Goal: Transaction & Acquisition: Purchase product/service

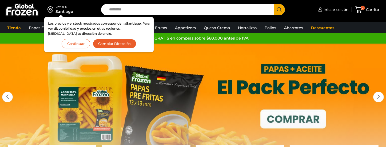
click at [83, 42] on button "Continuar" at bounding box center [76, 43] width 29 height 9
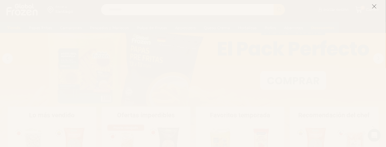
scroll to position [42, 0]
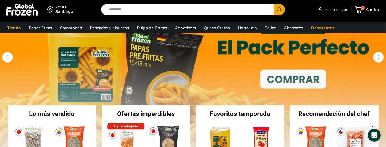
click at [179, 10] on input "Search input" at bounding box center [188, 9] width 165 height 11
click at [116, 9] on input "Search input" at bounding box center [188, 9] width 165 height 11
type input "*********"
click at [280, 9] on span "Search button" at bounding box center [279, 9] width 11 height 11
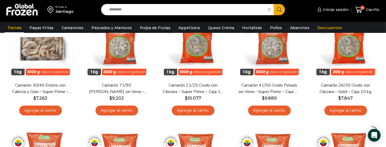
scroll to position [81, 0]
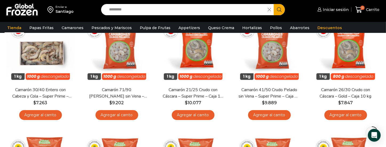
click at [152, 9] on input "*********" at bounding box center [185, 9] width 159 height 11
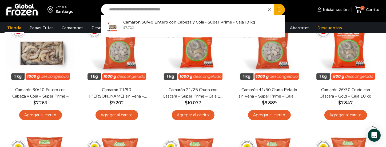
click at [152, 9] on input "**********" at bounding box center [185, 9] width 159 height 11
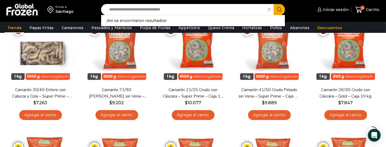
type input "**********"
click at [281, 11] on icon "Search button" at bounding box center [279, 9] width 5 height 5
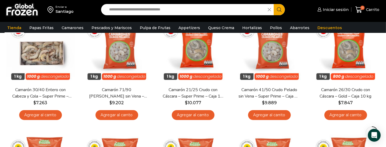
click at [281, 11] on icon "Search button" at bounding box center [279, 9] width 5 height 5
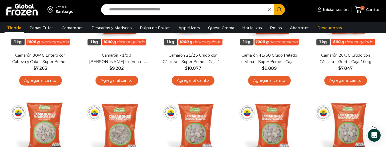
scroll to position [123, 0]
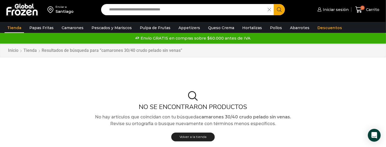
click at [279, 7] on icon "Search button" at bounding box center [279, 9] width 5 height 5
click at [186, 9] on input "**********" at bounding box center [185, 9] width 159 height 11
click at [188, 12] on input "**********" at bounding box center [185, 9] width 159 height 11
type input "*"
type input "**********"
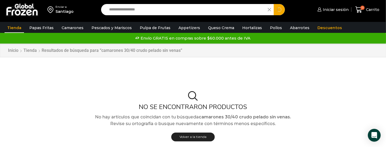
click at [281, 9] on span "Search button" at bounding box center [279, 9] width 11 height 11
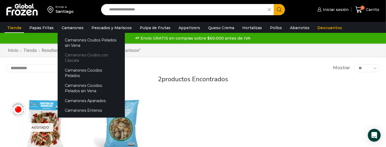
click at [75, 57] on link "Camarones Crudos con Cáscara" at bounding box center [91, 57] width 67 height 15
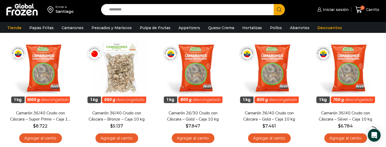
scroll to position [43, 0]
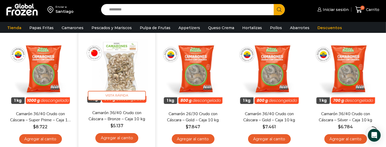
click at [114, 84] on img at bounding box center [116, 71] width 69 height 69
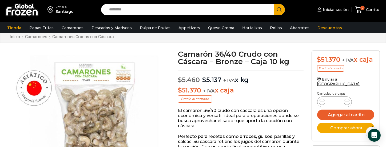
scroll to position [15, 0]
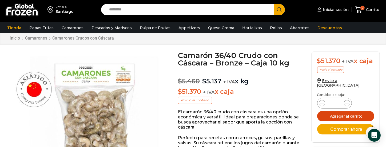
click at [345, 111] on button "Agregar al carrito" at bounding box center [345, 116] width 57 height 10
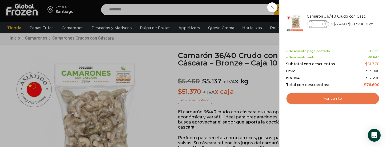
click at [333, 97] on link "Ver carrito" at bounding box center [333, 98] width 94 height 12
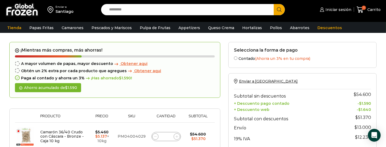
scroll to position [15, 0]
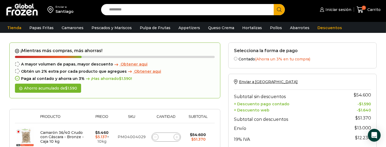
drag, startPoint x: 388, startPoint y: 38, endPoint x: 389, endPoint y: 43, distance: 5.8
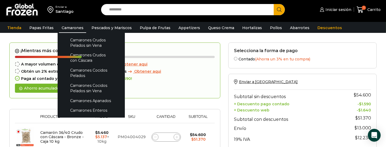
click at [71, 27] on link "Camarones" at bounding box center [72, 28] width 27 height 10
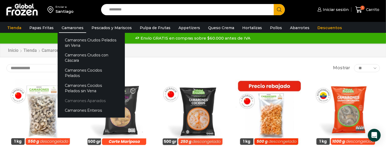
click at [88, 95] on link "Camarones Apanados" at bounding box center [91, 100] width 67 height 10
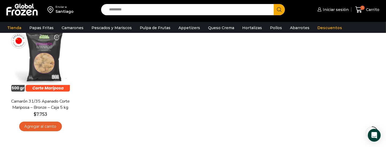
scroll to position [58, 0]
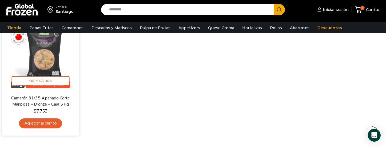
click at [49, 121] on link "Agregar al carrito" at bounding box center [40, 123] width 43 height 10
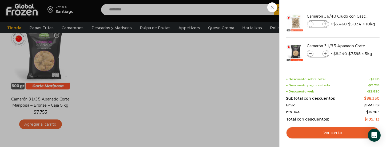
click at [354, 16] on div "2 Carrito 2 2 Shopping Cart *" at bounding box center [367, 9] width 27 height 13
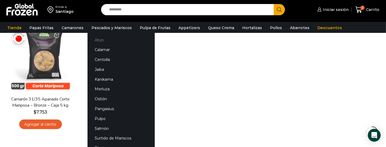
click at [98, 39] on link "Atún" at bounding box center [120, 40] width 67 height 10
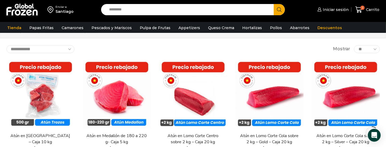
scroll to position [23, 0]
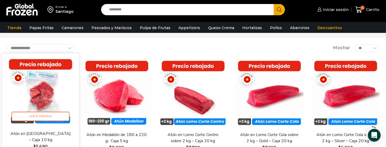
click at [35, 99] on img at bounding box center [40, 91] width 69 height 69
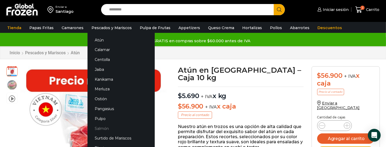
click at [101, 127] on link "Salmón" at bounding box center [120, 128] width 67 height 10
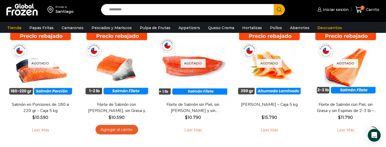
scroll to position [41, 0]
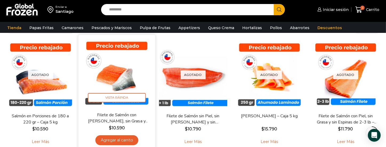
click at [129, 76] on img at bounding box center [116, 73] width 69 height 69
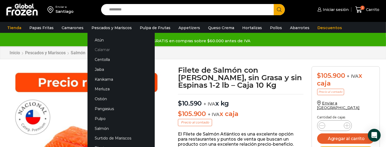
click at [101, 50] on link "Calamar" at bounding box center [120, 50] width 67 height 10
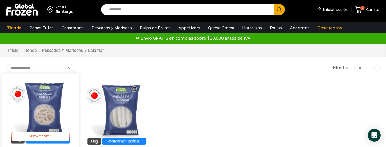
click at [49, 114] on img at bounding box center [40, 111] width 69 height 69
click at [67, 140] on span "Vista Rápida" at bounding box center [40, 135] width 58 height 9
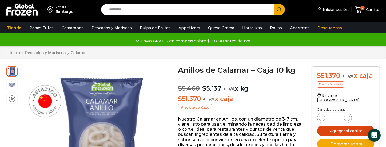
click at [342, 126] on button "Agregar al carrito" at bounding box center [345, 130] width 57 height 10
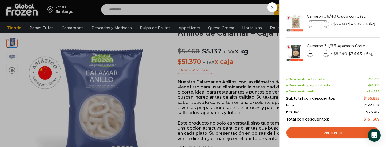
scroll to position [39, 0]
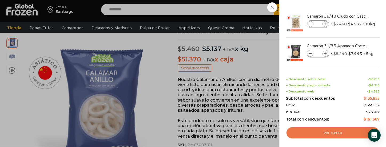
click at [329, 131] on link "Ver carrito" at bounding box center [333, 132] width 94 height 12
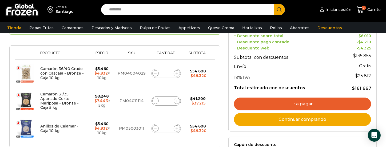
scroll to position [83, 0]
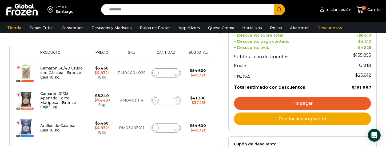
click at [306, 117] on link "Continuar comprando" at bounding box center [302, 118] width 137 height 13
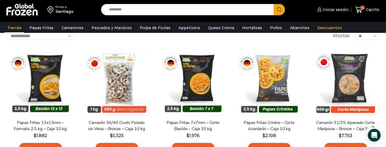
scroll to position [38, 0]
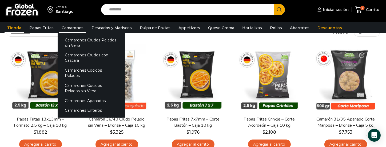
click at [62, 26] on link "Camarones" at bounding box center [72, 28] width 27 height 10
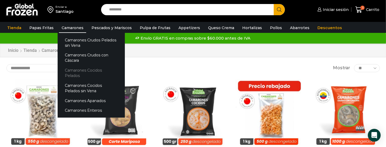
click at [70, 72] on link "Camarones Cocidos Pelados" at bounding box center [91, 72] width 67 height 15
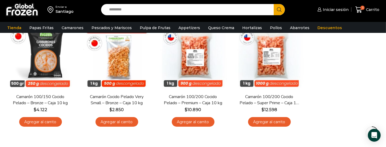
scroll to position [63, 0]
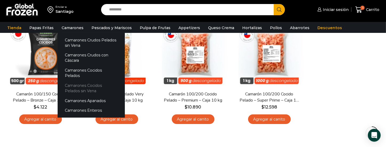
click at [76, 81] on link "Camarones Cocidos Pelados sin Vena" at bounding box center [91, 88] width 67 height 15
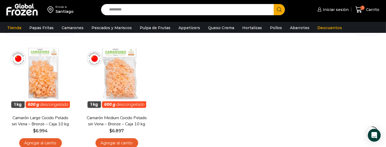
scroll to position [45, 0]
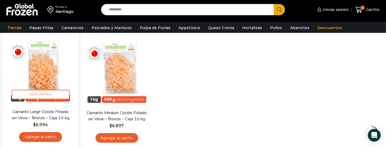
click at [43, 136] on link "Agregar al carrito" at bounding box center [40, 137] width 43 height 10
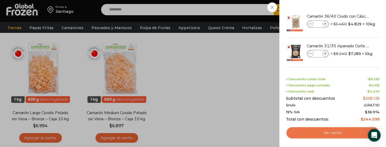
click at [311, 134] on link "Ver carrito" at bounding box center [333, 132] width 94 height 12
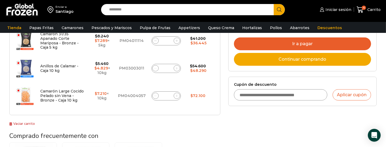
scroll to position [142, 0]
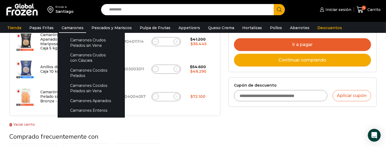
click at [67, 26] on link "Camarones" at bounding box center [72, 28] width 27 height 10
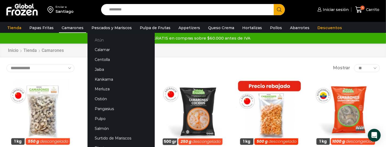
click at [95, 38] on link "Atún" at bounding box center [120, 40] width 67 height 10
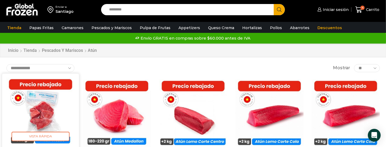
click at [46, 105] on img at bounding box center [40, 111] width 69 height 69
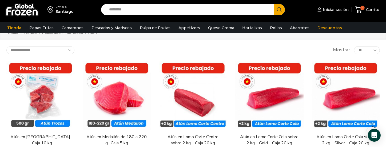
scroll to position [22, 0]
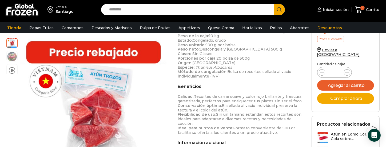
scroll to position [194, 0]
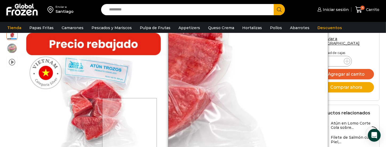
click at [130, 126] on div at bounding box center [129, 125] width 55 height 55
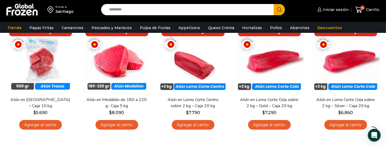
scroll to position [59, 0]
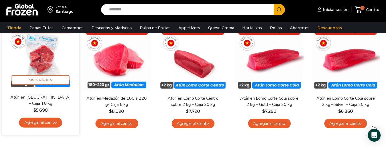
click at [46, 61] on img at bounding box center [40, 55] width 69 height 69
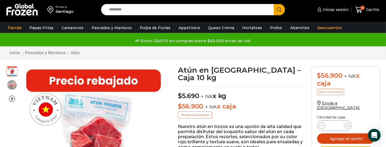
click at [353, 134] on button "Agregar al carrito" at bounding box center [345, 138] width 57 height 10
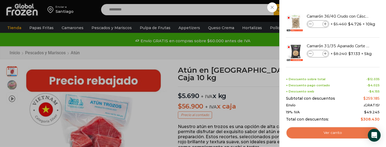
click at [347, 134] on link "Ver carrito" at bounding box center [333, 132] width 94 height 12
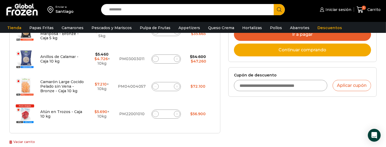
scroll to position [158, 0]
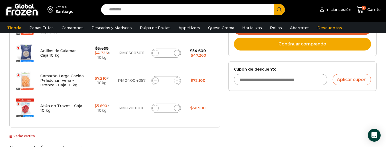
drag, startPoint x: 387, startPoint y: 18, endPoint x: 389, endPoint y: 60, distance: 41.9
click at [386, 60] on html "WordPress WooCommerce Themes Enviar a Santiago Search input Search Iniciar sesi…" at bounding box center [193, 108] width 386 height 532
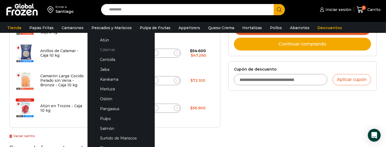
click at [107, 52] on link "Calamar" at bounding box center [121, 50] width 57 height 10
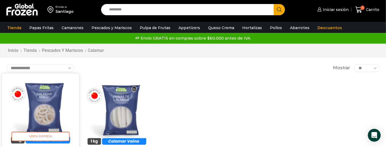
click at [48, 141] on img at bounding box center [40, 111] width 69 height 69
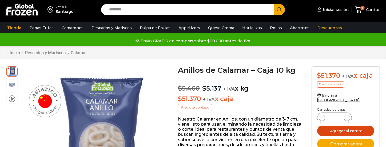
click at [345, 127] on button "Agregar al carrito" at bounding box center [345, 130] width 57 height 10
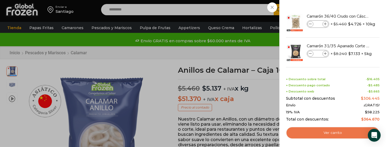
click at [333, 132] on link "Ver carrito" at bounding box center [333, 132] width 94 height 12
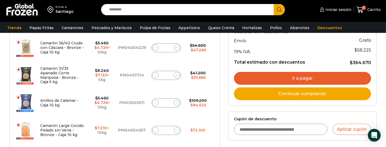
scroll to position [109, 0]
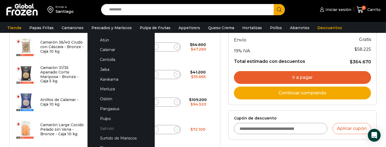
click at [107, 127] on link "Salmón" at bounding box center [121, 128] width 57 height 10
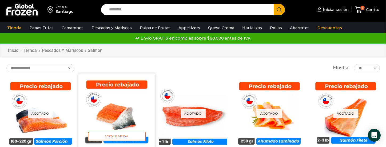
click at [127, 106] on img at bounding box center [116, 111] width 69 height 69
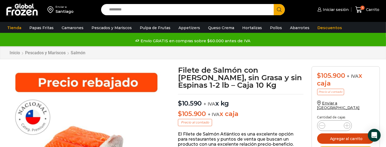
click at [349, 133] on button "Agregar al carrito" at bounding box center [345, 138] width 57 height 10
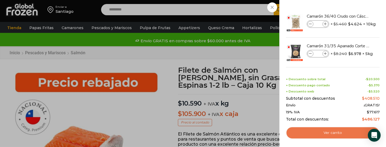
click at [342, 130] on link "Ver carrito" at bounding box center [333, 132] width 94 height 12
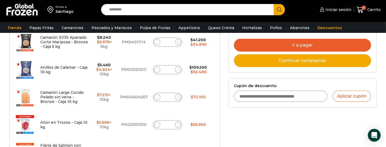
scroll to position [144, 0]
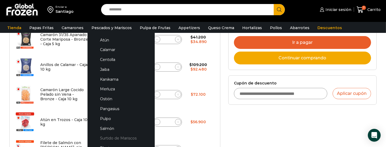
click at [115, 139] on link "Surtido de Mariscos" at bounding box center [121, 138] width 57 height 10
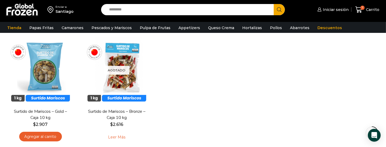
scroll to position [47, 0]
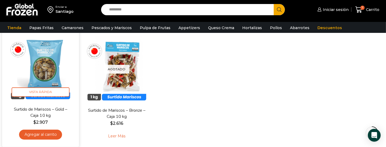
click at [51, 67] on img at bounding box center [40, 67] width 69 height 69
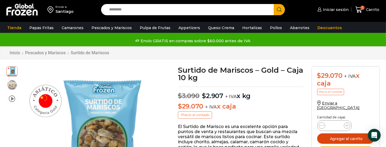
click at [339, 133] on button "Agregar al carrito" at bounding box center [345, 138] width 57 height 10
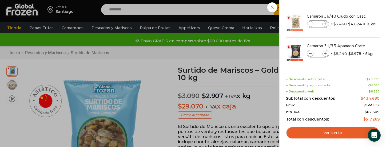
click at [354, 16] on div "8 Carrito 8 8 Shopping Cart *" at bounding box center [367, 9] width 27 height 13
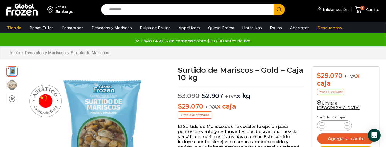
click at [122, 11] on input "Search input" at bounding box center [188, 9] width 165 height 11
type input "********"
click span "Search button"
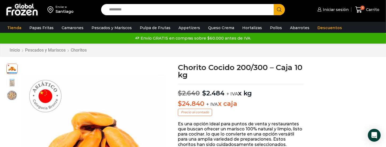
scroll to position [1, 0]
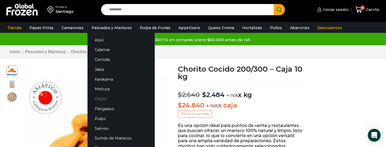
click at [100, 98] on link "Ostión" at bounding box center [120, 99] width 67 height 10
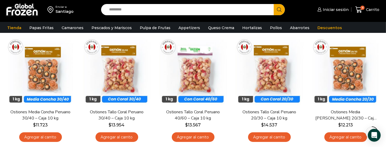
scroll to position [43, 0]
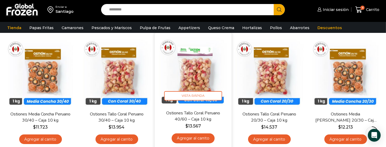
click at [201, 73] on img at bounding box center [193, 71] width 69 height 69
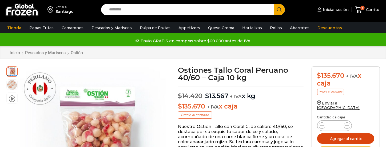
click at [333, 133] on button "Agregar al carrito" at bounding box center [345, 138] width 57 height 10
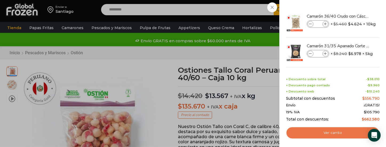
click at [334, 133] on link "Ver carrito" at bounding box center [333, 132] width 94 height 12
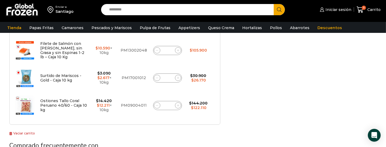
scroll to position [252, 0]
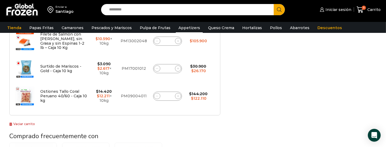
click at [181, 29] on link "Appetizers" at bounding box center [189, 28] width 27 height 10
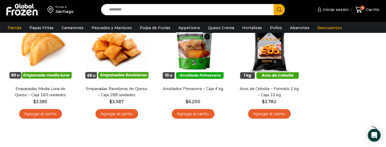
scroll to position [65, 0]
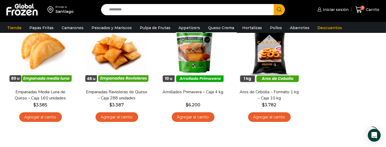
click at [213, 29] on link "Queso Crema" at bounding box center [220, 28] width 31 height 10
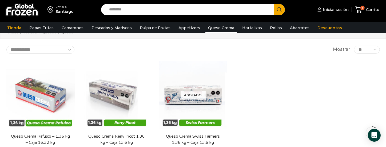
scroll to position [20, 0]
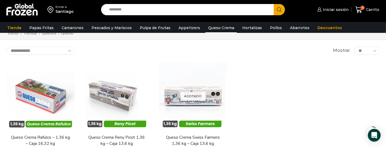
click at [213, 28] on link "Queso Crema" at bounding box center [220, 28] width 31 height 10
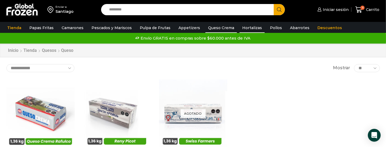
click at [241, 27] on link "Hortalizas" at bounding box center [251, 28] width 25 height 10
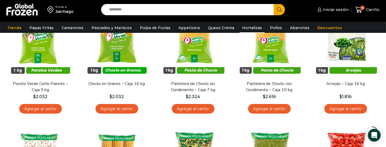
scroll to position [75, 0]
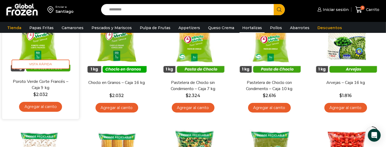
click at [39, 86] on link "Poroto Verde Corte Francés – Caja 9 kg" at bounding box center [40, 84] width 62 height 13
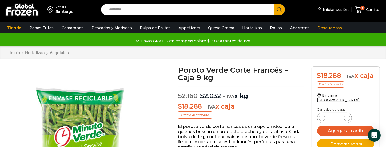
click at [35, 80] on img at bounding box center [86, 146] width 160 height 160
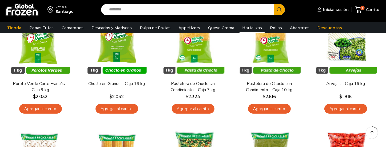
scroll to position [75, 0]
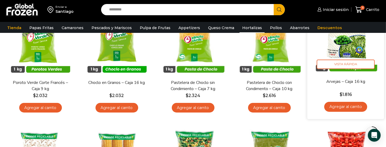
click at [350, 105] on link "Agregar al carrito" at bounding box center [345, 107] width 43 height 10
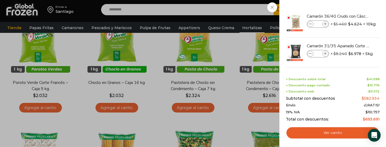
click at [354, 16] on div "10 Carrito 10 10 Shopping Cart *" at bounding box center [367, 9] width 27 height 13
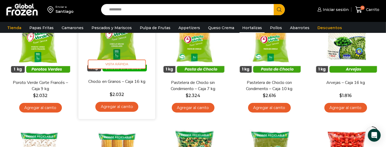
click at [113, 105] on link "Agregar al carrito" at bounding box center [116, 107] width 43 height 10
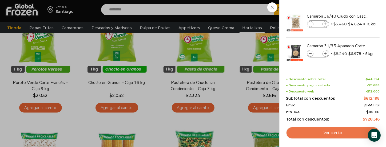
click at [320, 133] on link "Ver carrito" at bounding box center [333, 132] width 94 height 12
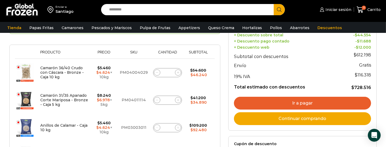
scroll to position [82, 0]
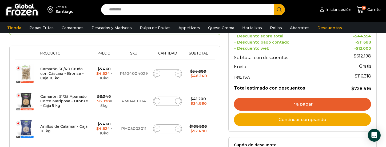
click at [154, 125] on span at bounding box center [157, 128] width 6 height 6
type input "*"
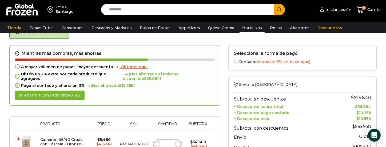
scroll to position [30, 0]
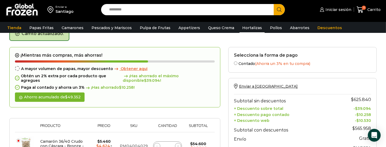
click at [239, 27] on link "Hortalizas" at bounding box center [251, 28] width 25 height 10
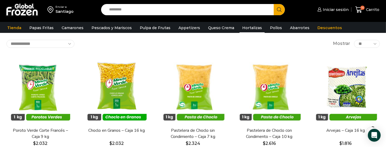
scroll to position [29, 0]
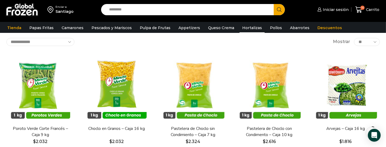
drag, startPoint x: 0, startPoint y: 0, endPoint x: 386, endPoint y: 34, distance: 387.4
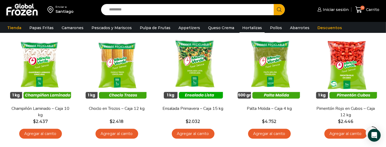
scroll to position [165, 0]
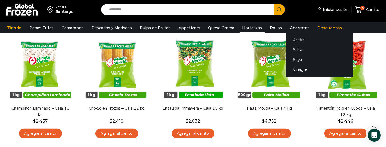
click at [288, 39] on link "Aceite" at bounding box center [319, 40] width 67 height 10
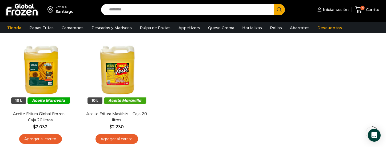
scroll to position [44, 0]
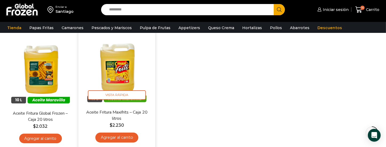
click at [111, 78] on img at bounding box center [116, 70] width 69 height 69
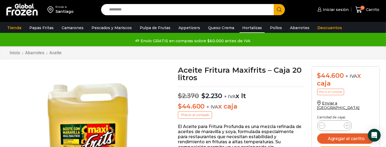
click at [239, 27] on link "Hortalizas" at bounding box center [251, 28] width 25 height 10
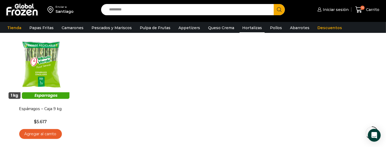
scroll to position [278, 0]
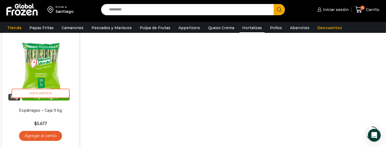
click at [46, 135] on link "Agregar al carrito" at bounding box center [40, 136] width 43 height 10
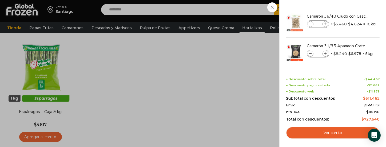
click at [354, 16] on div "11 Carrito 11 11 Shopping Cart *" at bounding box center [367, 9] width 27 height 13
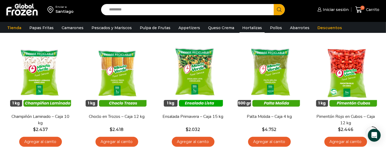
scroll to position [156, 0]
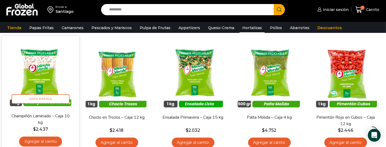
click at [42, 73] on img at bounding box center [40, 74] width 69 height 69
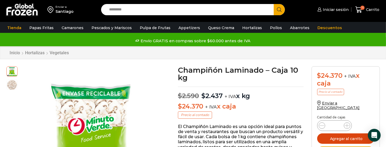
click at [361, 133] on button "Agregar al carrito" at bounding box center [345, 138] width 57 height 10
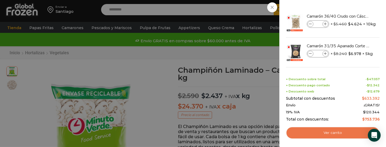
click at [327, 132] on link "Ver carrito" at bounding box center [333, 132] width 94 height 12
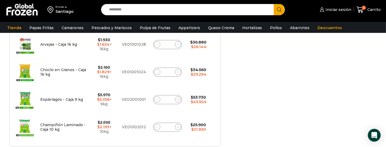
scroll to position [338, 0]
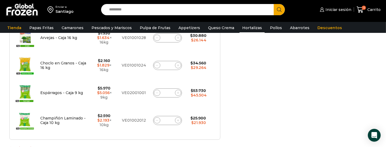
click at [245, 28] on link "Hortalizas" at bounding box center [251, 28] width 25 height 10
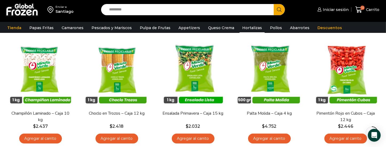
scroll to position [161, 0]
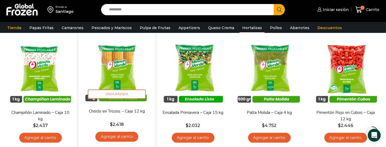
click at [121, 135] on link "Agregar al carrito" at bounding box center [116, 136] width 43 height 10
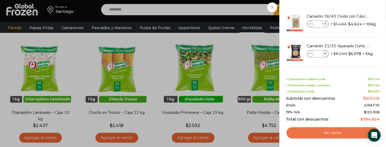
click at [312, 133] on link "Ver carrito" at bounding box center [333, 132] width 94 height 12
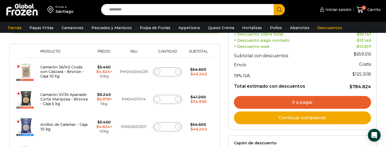
scroll to position [76, 0]
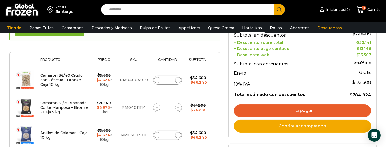
click at [251, 27] on link "Hortalizas" at bounding box center [251, 28] width 25 height 10
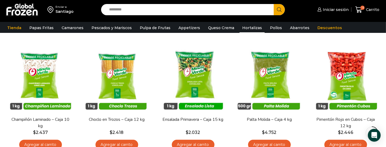
scroll to position [150, 0]
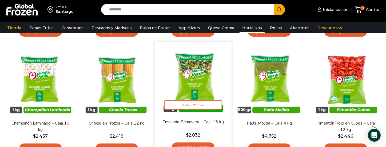
click at [190, 145] on link "Agregar al carrito" at bounding box center [192, 147] width 43 height 10
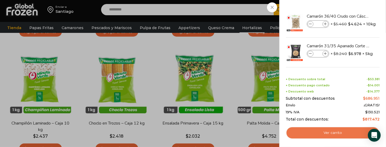
click at [346, 131] on link "Ver carrito" at bounding box center [333, 132] width 94 height 12
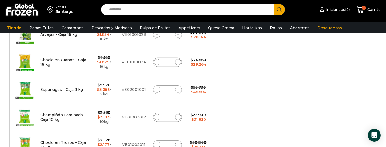
scroll to position [326, 0]
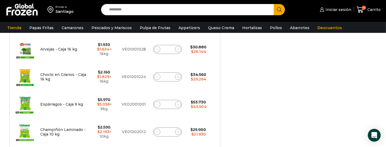
drag, startPoint x: 388, startPoint y: 25, endPoint x: 397, endPoint y: 84, distance: 59.4
click at [386, 84] on html "WordPress WooCommerce Themes Enviar a Santiago Search input Search Iniciar sesi…" at bounding box center [193, 63] width 386 height 779
click at [246, 27] on link "Hortalizas" at bounding box center [251, 28] width 25 height 10
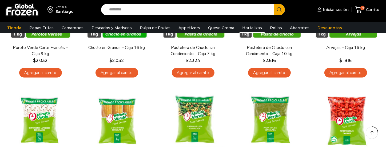
scroll to position [112, 0]
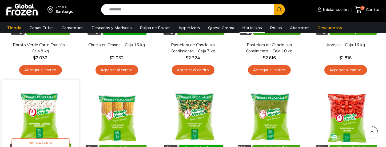
click at [33, 138] on img at bounding box center [40, 118] width 69 height 69
click at [33, 139] on span "Vista Rápida" at bounding box center [40, 142] width 58 height 9
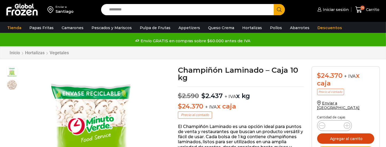
click at [338, 134] on button "Agregar al carrito" at bounding box center [345, 138] width 57 height 10
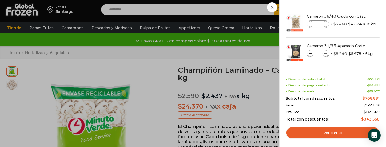
click at [338, 134] on link "Ver carrito" at bounding box center [333, 132] width 94 height 12
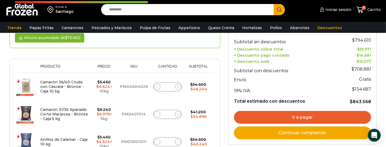
scroll to position [68, 0]
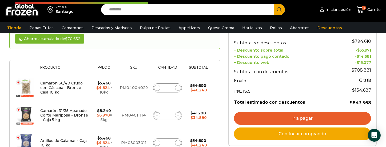
drag, startPoint x: 387, startPoint y: 25, endPoint x: 388, endPoint y: 38, distance: 13.1
click at [177, 86] on icon at bounding box center [178, 87] width 2 height 2
type input "*"
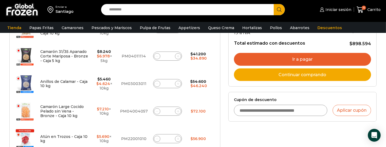
scroll to position [148, 0]
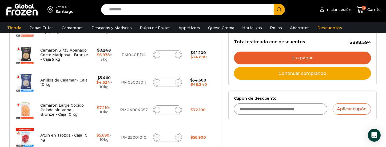
click at [177, 109] on icon at bounding box center [178, 110] width 2 height 2
type input "*"
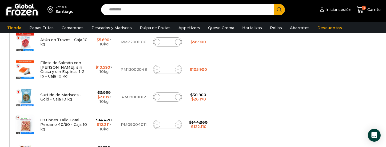
scroll to position [245, 0]
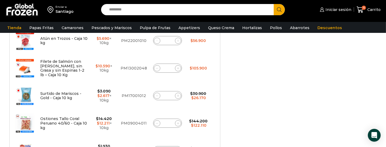
click at [177, 94] on icon at bounding box center [178, 95] width 2 height 2
type input "*"
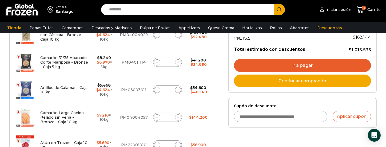
scroll to position [139, 0]
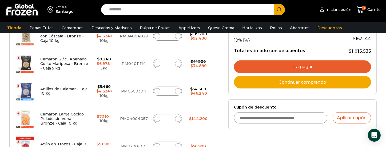
click at [308, 63] on link "Ir a pagar" at bounding box center [302, 66] width 137 height 13
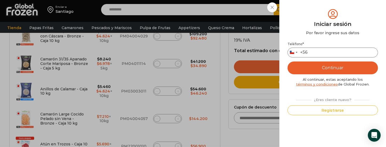
click at [313, 52] on input "Teléfono *" at bounding box center [332, 52] width 90 height 10
type input "********"
click at [321, 64] on button "Continuar" at bounding box center [332, 67] width 90 height 13
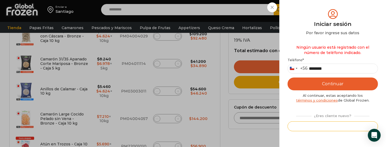
click at [348, 127] on button "Registrarse" at bounding box center [332, 126] width 90 height 10
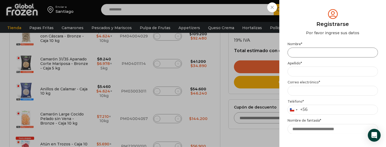
click at [296, 53] on input "Nombre *" at bounding box center [332, 52] width 90 height 10
type input "**********"
click at [296, 69] on input "Apellido *" at bounding box center [332, 71] width 90 height 10
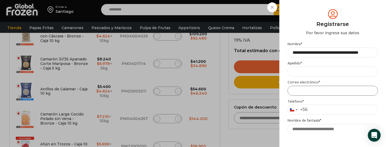
click at [297, 88] on input "Email address *" at bounding box center [332, 91] width 90 height 10
type input "**********"
click at [314, 109] on input "Teléfono *" at bounding box center [332, 110] width 90 height 10
click at [313, 109] on input "Teléfono *" at bounding box center [332, 110] width 90 height 10
click at [309, 109] on input "Teléfono *" at bounding box center [332, 110] width 90 height 10
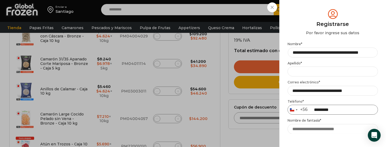
type input "*********"
click at [327, 130] on input "Nombre de fantasía *" at bounding box center [332, 129] width 90 height 10
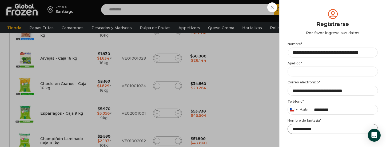
scroll to position [348, 0]
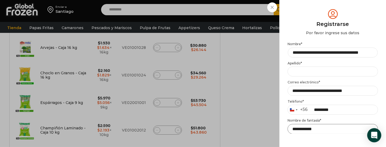
type input "**********"
click at [372, 133] on icon "Open Intercom Messenger" at bounding box center [374, 134] width 6 height 7
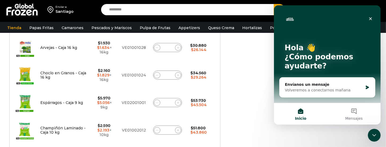
scroll to position [0, 0]
click at [369, 18] on icon "Cerrar" at bounding box center [370, 19] width 4 height 4
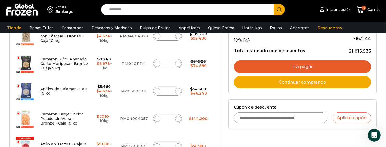
scroll to position [138, 0]
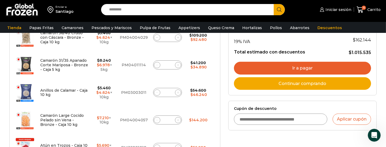
click at [310, 120] on input "Cupón de descuento" at bounding box center [280, 118] width 93 height 11
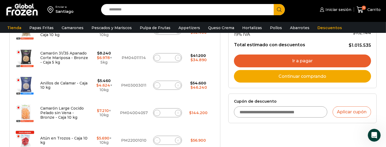
scroll to position [142, 0]
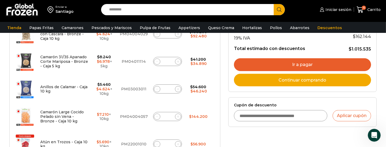
click at [292, 61] on link "Ir a pagar" at bounding box center [302, 64] width 137 height 13
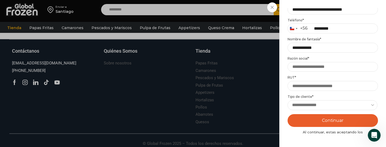
scroll to position [86, 0]
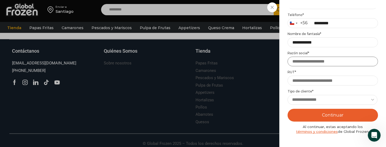
click at [309, 64] on input "Razón social *" at bounding box center [332, 62] width 90 height 10
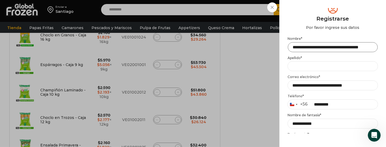
scroll to position [0, 16]
drag, startPoint x: 293, startPoint y: 47, endPoint x: 373, endPoint y: 47, distance: 80.5
click at [373, 47] on input "**********" at bounding box center [333, 47] width 90 height 10
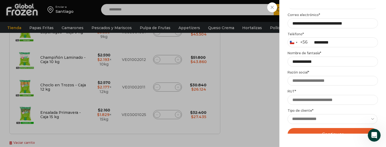
scroll to position [73, 0]
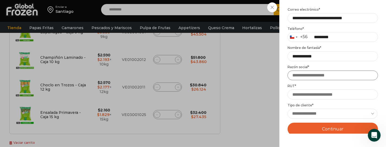
click at [297, 75] on input "Razón social *" at bounding box center [332, 75] width 90 height 10
paste input "**********"
type input "**********"
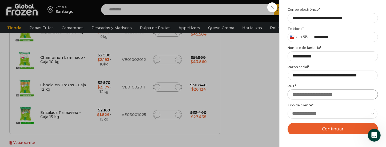
click at [306, 96] on input "RUT *" at bounding box center [332, 94] width 90 height 10
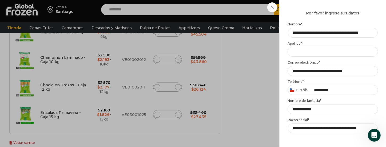
scroll to position [18, 0]
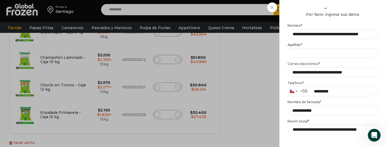
type input "**********"
click at [355, 34] on input "**********" at bounding box center [333, 34] width 90 height 10
click at [374, 34] on input "**********" at bounding box center [333, 34] width 90 height 10
type input "*"
type input "****"
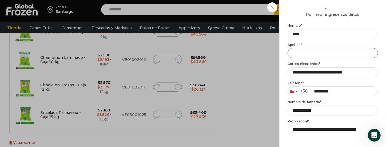
click at [295, 52] on input "Apellido *" at bounding box center [332, 53] width 90 height 10
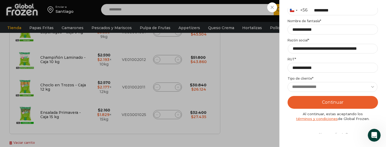
scroll to position [100, 0]
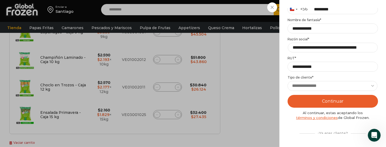
type input "*****"
click at [362, 83] on select "**********" at bounding box center [332, 86] width 90 height 10
select select "**********"
click at [287, 81] on select "**********" at bounding box center [332, 86] width 90 height 10
click at [331, 102] on button "Continuar" at bounding box center [332, 101] width 90 height 13
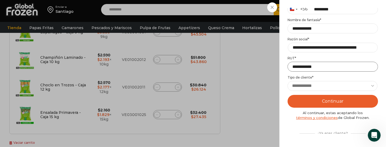
click at [299, 68] on input "**********" at bounding box center [332, 67] width 90 height 10
click at [311, 66] on input "**********" at bounding box center [332, 67] width 90 height 10
click at [321, 99] on button "Continuar" at bounding box center [332, 101] width 90 height 13
click at [307, 67] on input "**********" at bounding box center [332, 67] width 90 height 10
type input "**********"
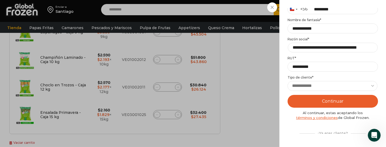
click at [327, 81] on select "**********" at bounding box center [332, 86] width 90 height 10
click at [287, 81] on select "**********" at bounding box center [332, 86] width 90 height 10
click at [325, 102] on button "Continuar" at bounding box center [332, 101] width 90 height 13
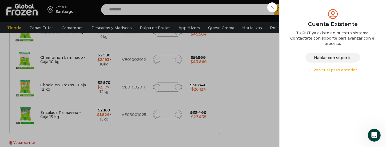
scroll to position [0, 0]
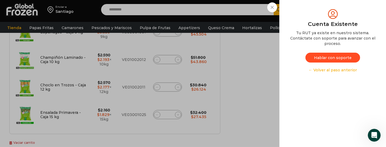
click at [331, 56] on button "Hablar con soporte" at bounding box center [332, 58] width 55 height 10
click at [330, 60] on button "Hablar con soporte" at bounding box center [332, 58] width 55 height 10
click at [330, 59] on button "Hablar con soporte" at bounding box center [332, 58] width 55 height 10
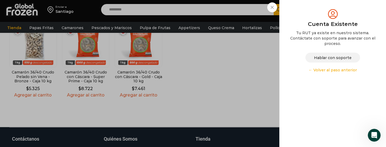
scroll to position [557, 0]
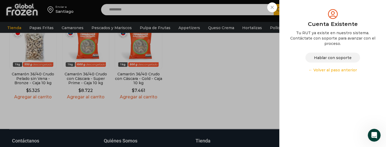
click at [337, 70] on link "← Volver al paso anterior" at bounding box center [332, 69] width 90 height 5
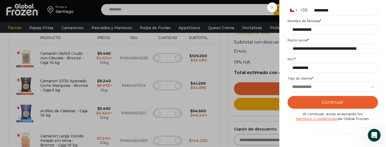
scroll to position [115, 0]
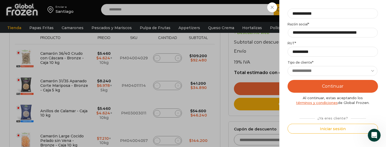
click at [341, 88] on button "Continuar" at bounding box center [332, 86] width 90 height 13
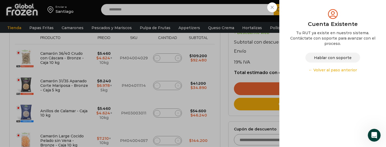
scroll to position [0, 0]
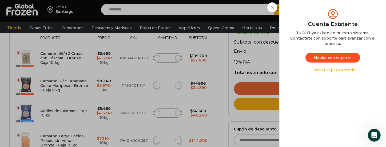
click at [326, 57] on button "Hablar con soporte" at bounding box center [332, 58] width 55 height 10
